Goal: Information Seeking & Learning: Compare options

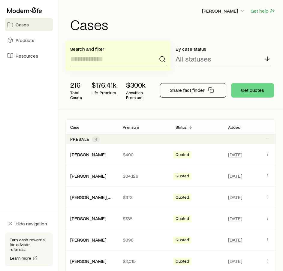
click at [127, 59] on input at bounding box center [118, 59] width 96 height 14
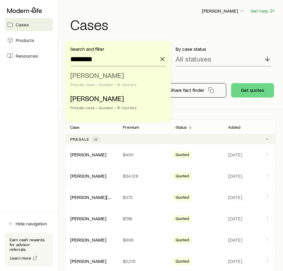
click at [113, 79] on span "[PERSON_NAME]" at bounding box center [97, 75] width 54 height 9
type input "**********"
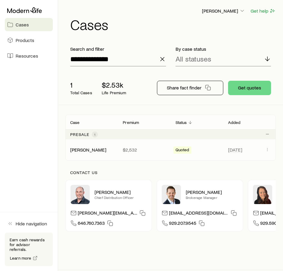
click at [254, 152] on span "[DATE]" at bounding box center [244, 149] width 33 height 7
click at [272, 150] on div "[DATE] Actions" at bounding box center [249, 150] width 53 height 8
click at [269, 150] on icon "Client cases" at bounding box center [267, 149] width 5 height 5
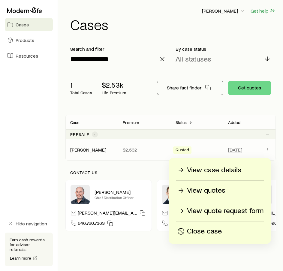
click at [208, 189] on p "View quotes" at bounding box center [206, 191] width 38 height 10
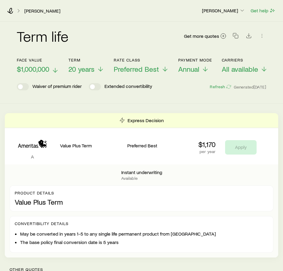
click at [40, 71] on span "$1,000,000" at bounding box center [33, 69] width 32 height 8
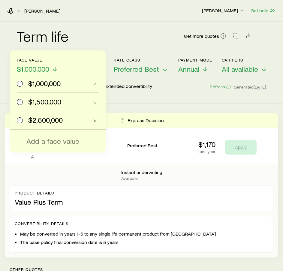
click at [40, 118] on span "$2,500,000" at bounding box center [45, 120] width 35 height 8
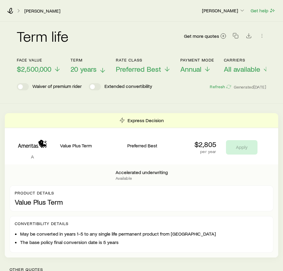
click at [95, 68] on span "20 years" at bounding box center [84, 69] width 26 height 8
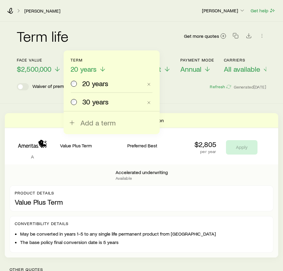
click at [92, 99] on span "30 years" at bounding box center [95, 102] width 26 height 8
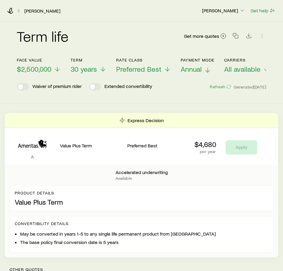
click at [195, 69] on span "Annual" at bounding box center [191, 69] width 21 height 8
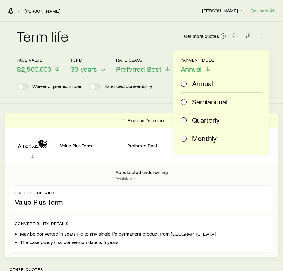
click at [208, 135] on span "Monthly" at bounding box center [204, 138] width 25 height 8
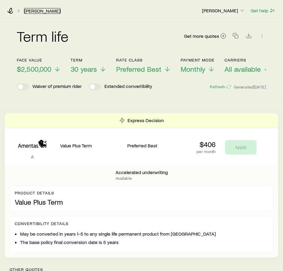
click at [33, 8] on link "[PERSON_NAME]" at bounding box center [42, 11] width 37 height 6
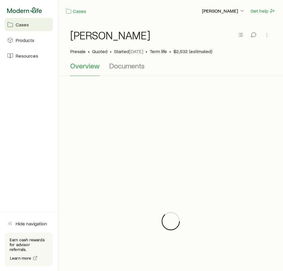
click at [32, 10] on icon at bounding box center [24, 10] width 35 height 6
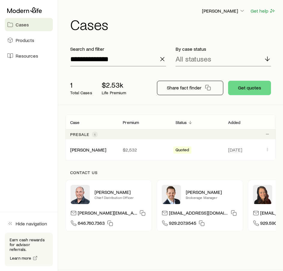
click at [161, 59] on icon "button" at bounding box center [162, 59] width 7 height 7
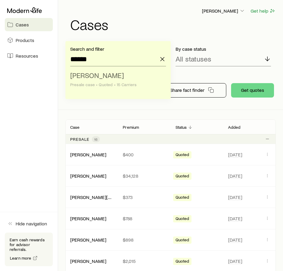
click at [118, 85] on div "Presale case • Quoted • 15 Carriers" at bounding box center [116, 84] width 92 height 5
type input "**********"
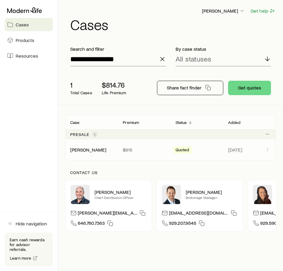
click at [256, 153] on span "[DATE]" at bounding box center [244, 149] width 33 height 7
click at [266, 149] on icon "Client cases" at bounding box center [267, 149] width 5 height 5
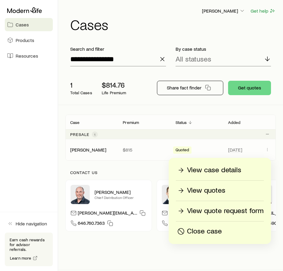
click at [220, 191] on p "View quotes" at bounding box center [206, 191] width 38 height 10
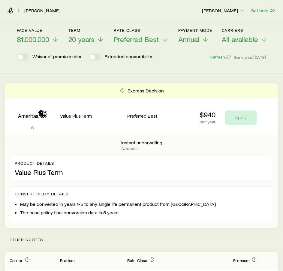
scroll to position [30, 0]
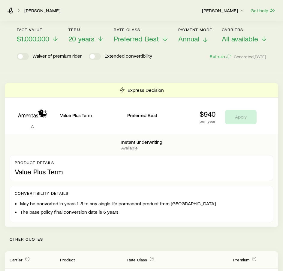
click at [197, 42] on span "Annual" at bounding box center [188, 39] width 21 height 8
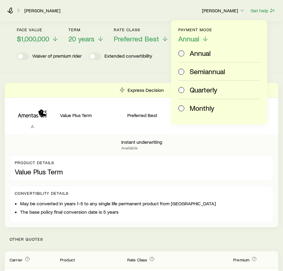
click at [197, 108] on span "Monthly" at bounding box center [202, 108] width 25 height 8
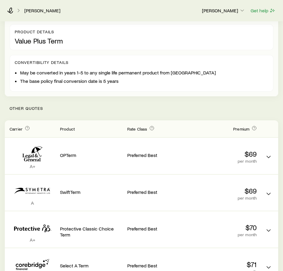
scroll to position [162, 0]
